Goal: Check status: Check status

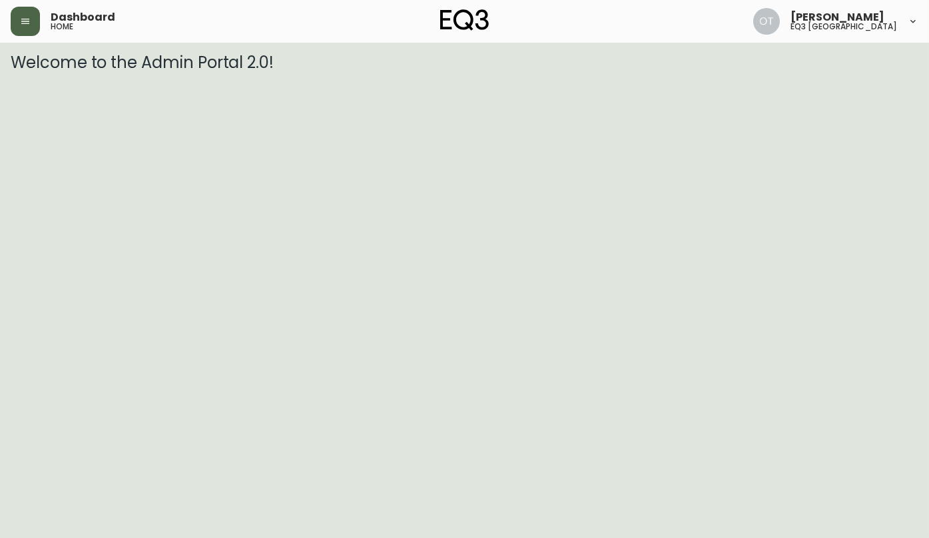
click at [31, 25] on button "button" at bounding box center [25, 21] width 29 height 29
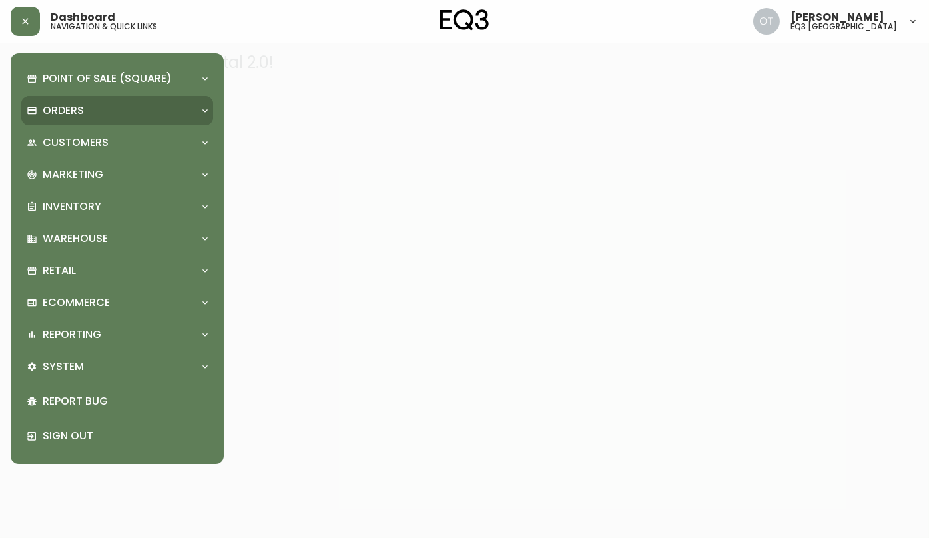
click at [65, 109] on p "Orders" at bounding box center [63, 110] width 41 height 15
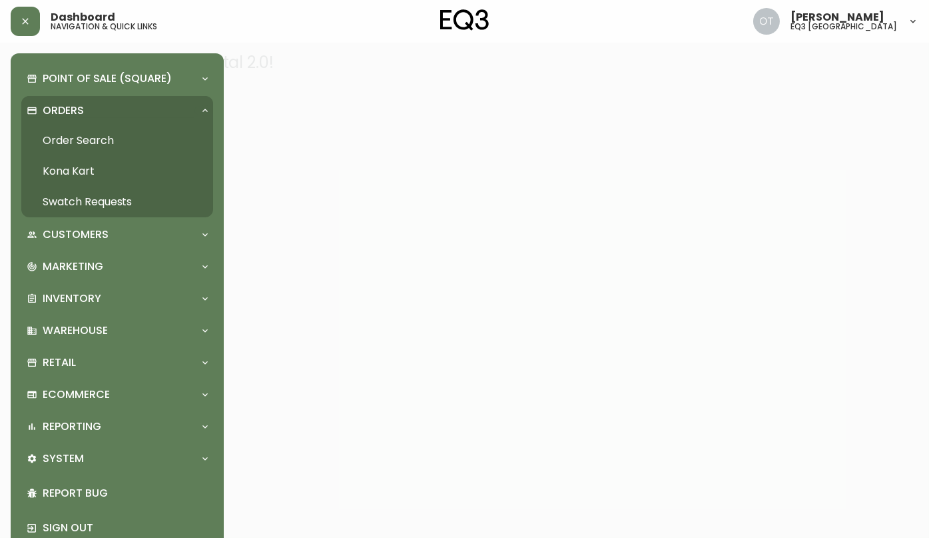
click at [87, 141] on link "Order Search" at bounding box center [117, 140] width 192 height 31
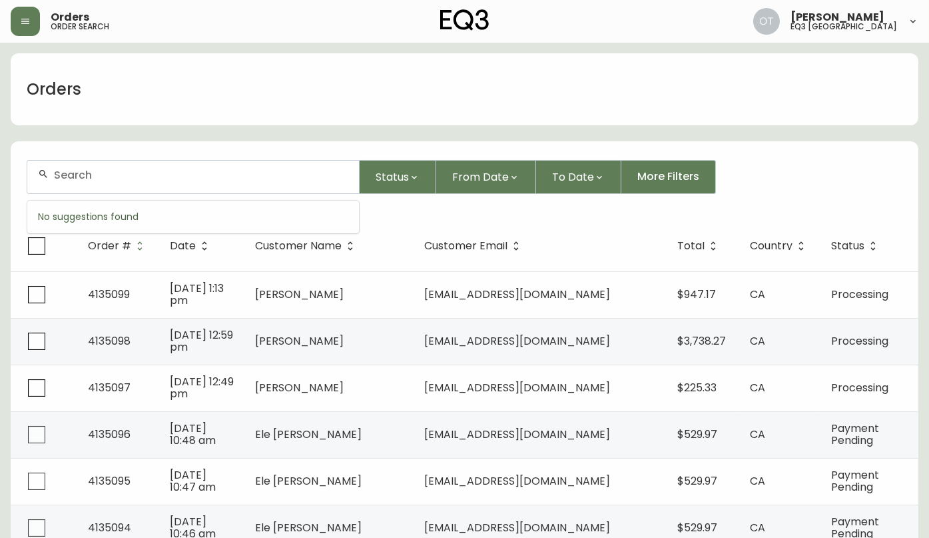
click at [157, 180] on input "text" at bounding box center [201, 175] width 294 height 13
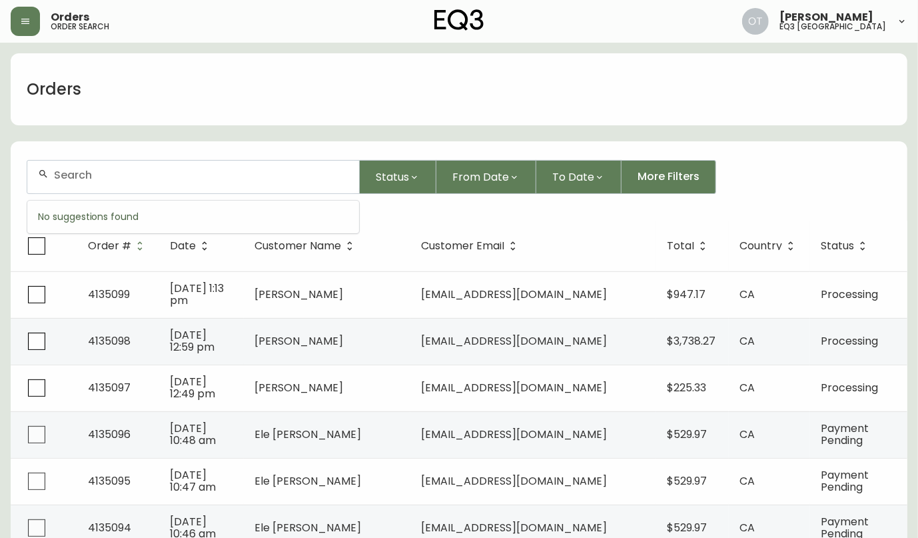
paste input "4134169"
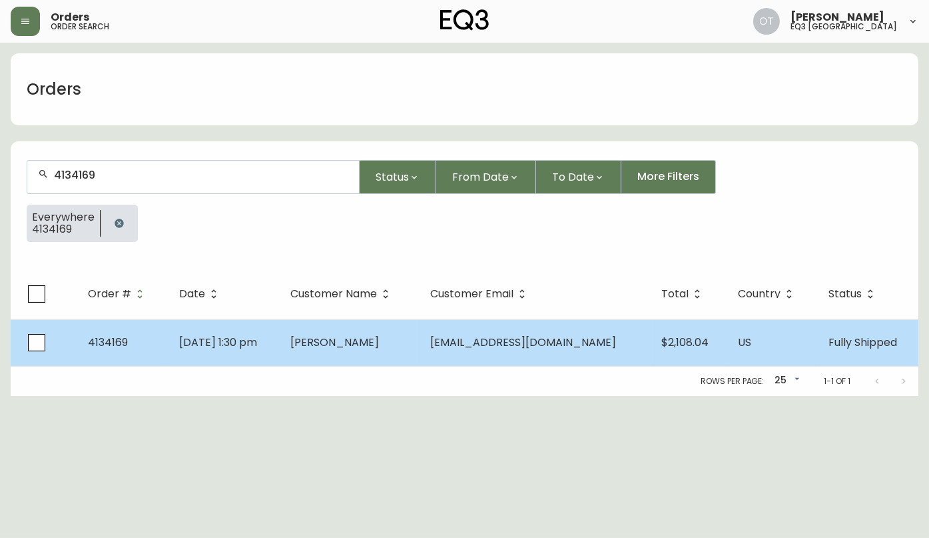
type input "4134169"
click at [235, 349] on td "[DATE] 1:30 pm" at bounding box center [224, 342] width 111 height 47
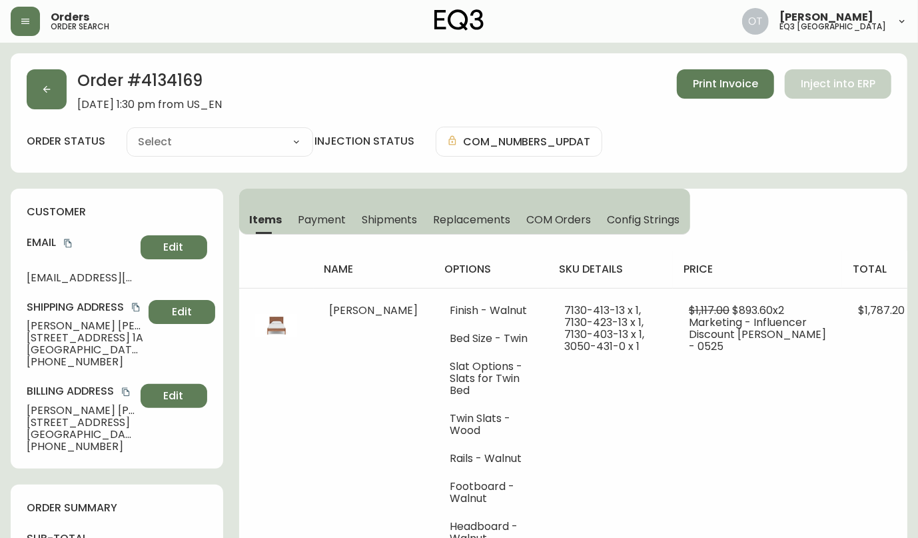
type input "Fully Shipped"
select select "FULLY_SHIPPED"
click at [382, 220] on span "Shipments" at bounding box center [390, 219] width 56 height 14
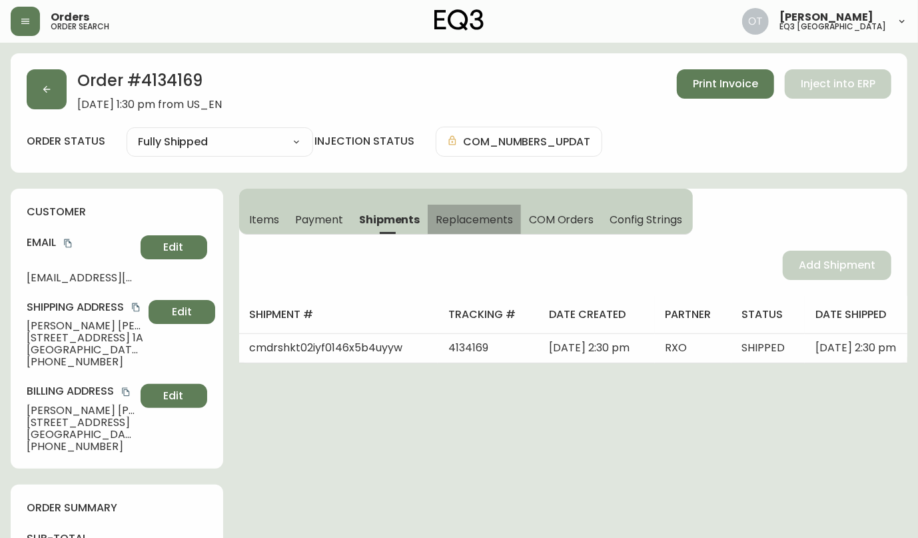
click at [450, 218] on span "Replacements" at bounding box center [474, 219] width 77 height 14
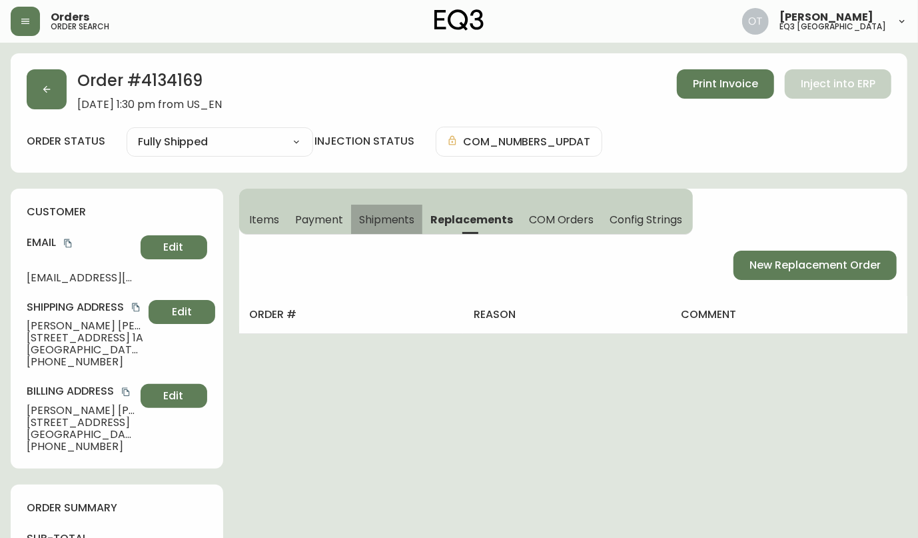
click at [408, 215] on span "Shipments" at bounding box center [387, 219] width 56 height 14
